Goal: Find specific page/section: Find specific page/section

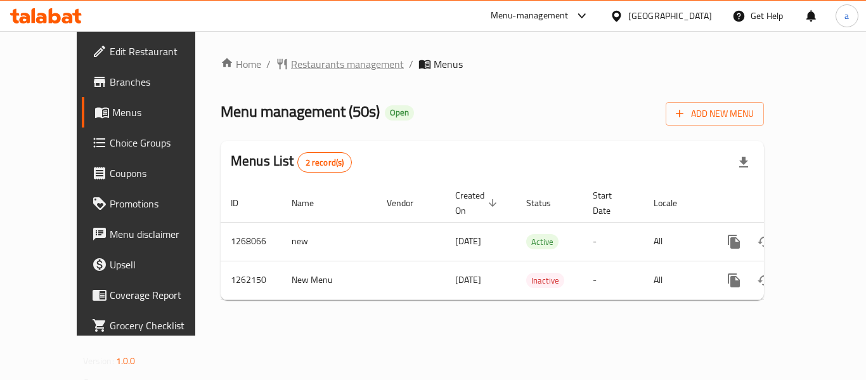
click at [291, 63] on span "Restaurants management" at bounding box center [347, 63] width 113 height 15
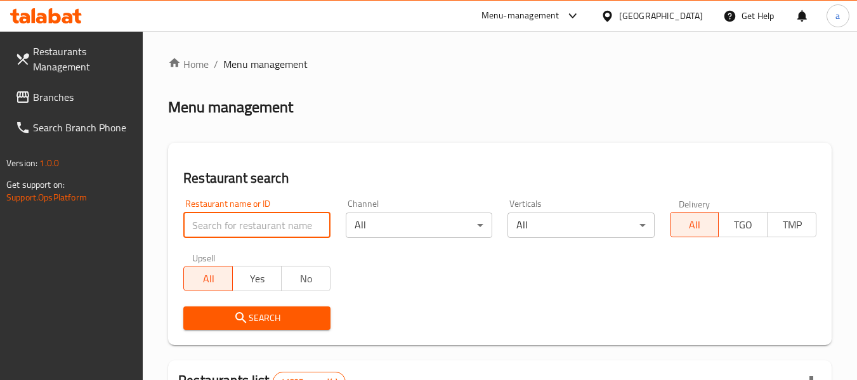
click at [286, 226] on input "search" at bounding box center [256, 224] width 146 height 25
paste input "685143"
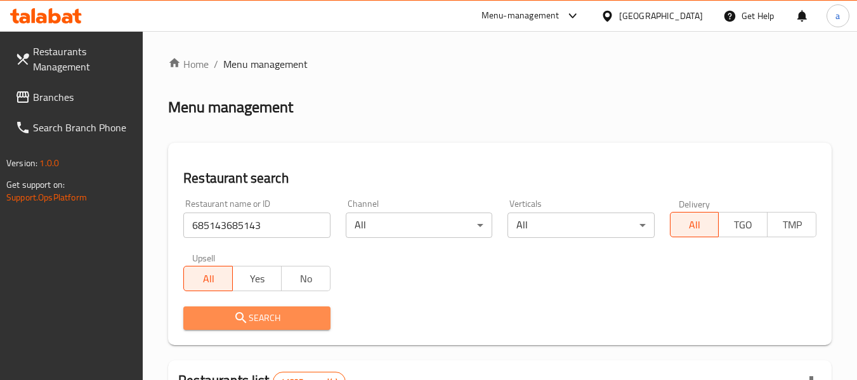
click at [302, 312] on span "Search" at bounding box center [256, 318] width 126 height 16
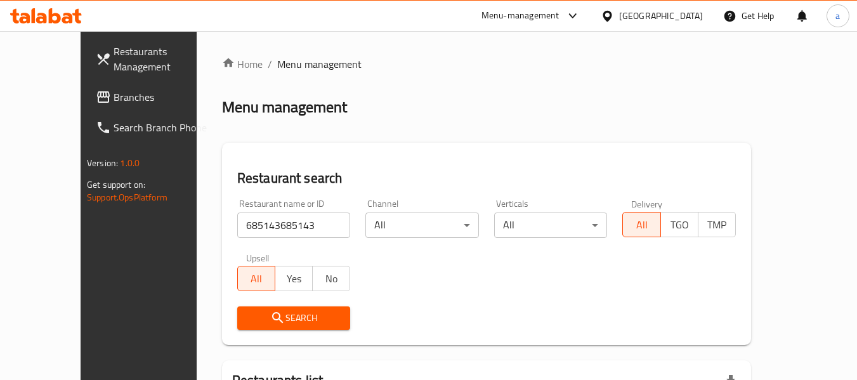
click at [270, 226] on input "685143685143" at bounding box center [294, 224] width 114 height 25
paste input "search"
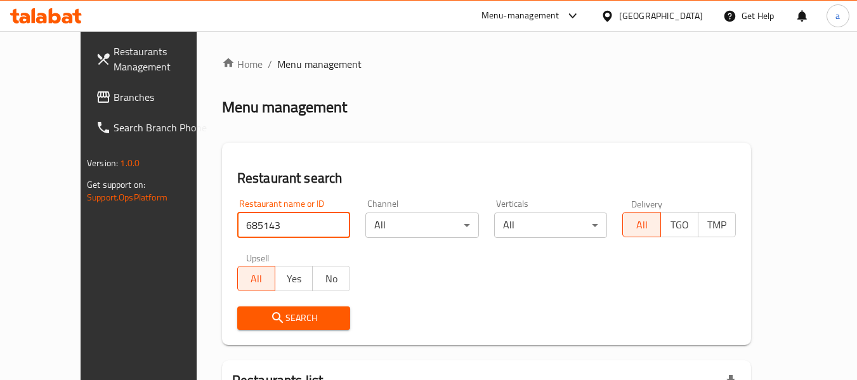
type input "685143"
click at [264, 312] on span "Search" at bounding box center [293, 318] width 93 height 16
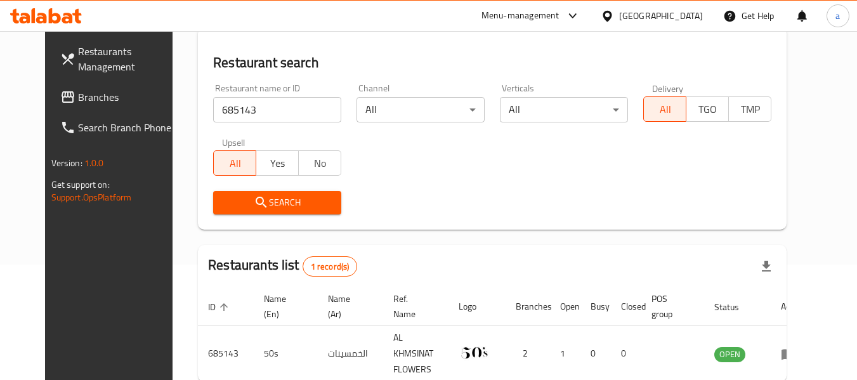
scroll to position [170, 0]
